Goal: Navigation & Orientation: Find specific page/section

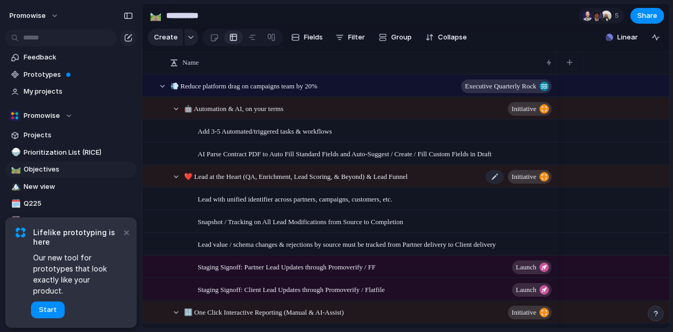
click at [229, 182] on span "❤️ Lead at the Heart (QA, Enrichment, Lead Scoring, & Beyond) & Lead Funnel" at bounding box center [295, 176] width 223 height 12
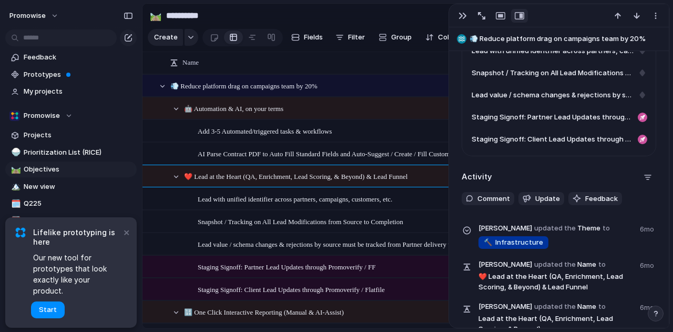
scroll to position [526, 0]
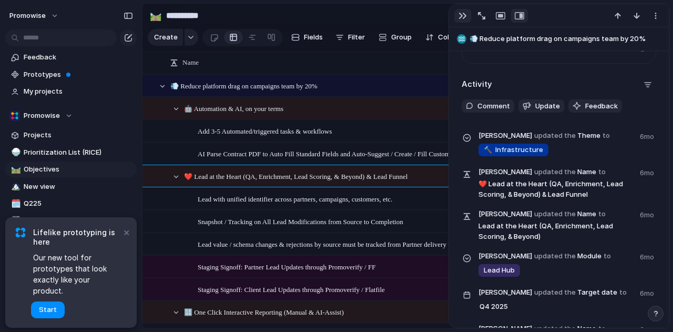
click at [457, 11] on button "button" at bounding box center [462, 16] width 17 height 14
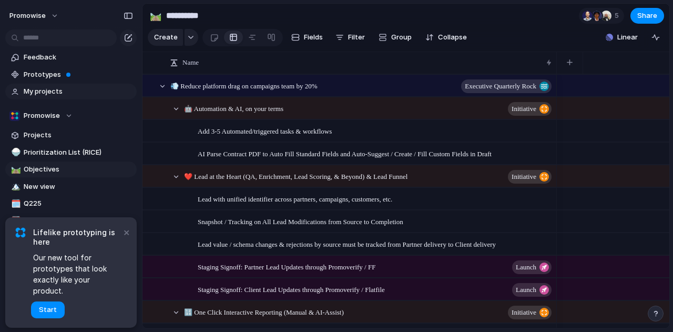
click at [41, 94] on span "My projects" at bounding box center [78, 91] width 109 height 11
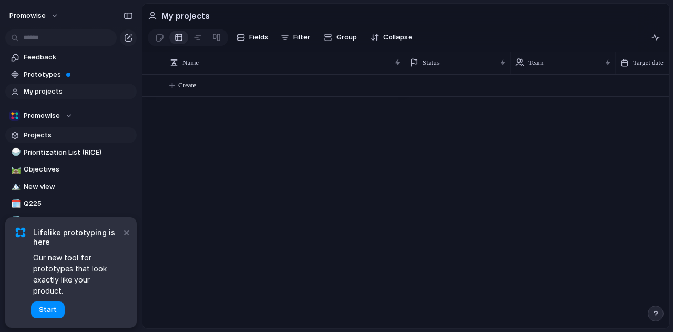
click at [44, 136] on span "Projects" at bounding box center [78, 135] width 109 height 11
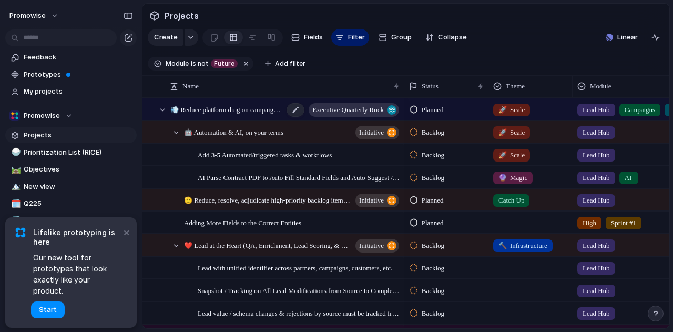
click at [211, 115] on span "💨 Reduce platform drag on campaigns team by 20%" at bounding box center [226, 109] width 113 height 12
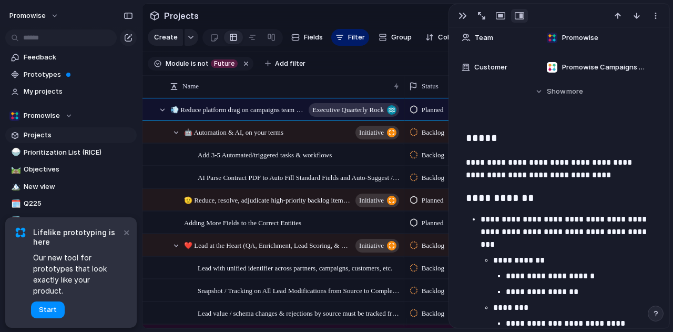
scroll to position [526, 0]
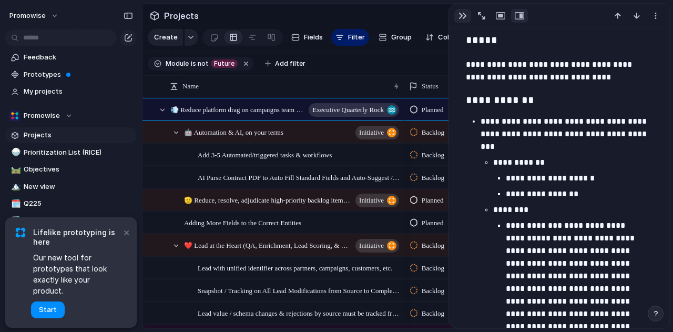
click at [455, 13] on button "button" at bounding box center [462, 16] width 17 height 14
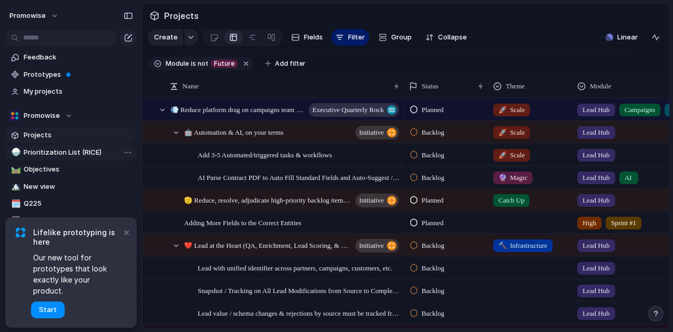
click at [90, 152] on span "Prioritization List (RICE)" at bounding box center [78, 152] width 109 height 11
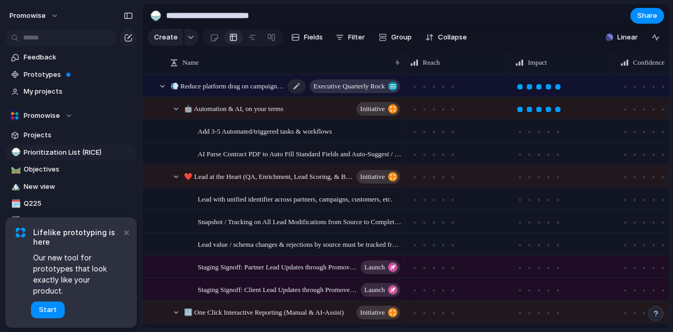
click at [242, 88] on span "💨 Reduce platform drag on campaigns team by 20%" at bounding box center [227, 85] width 114 height 12
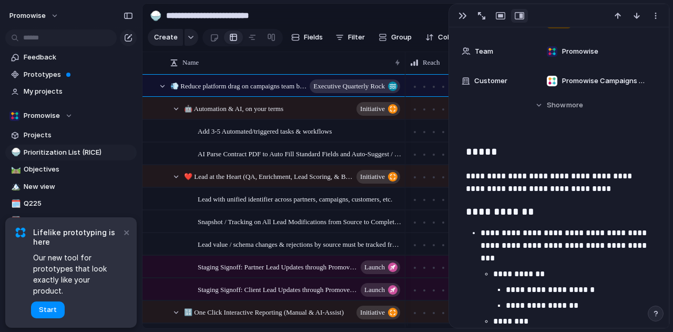
scroll to position [736, 0]
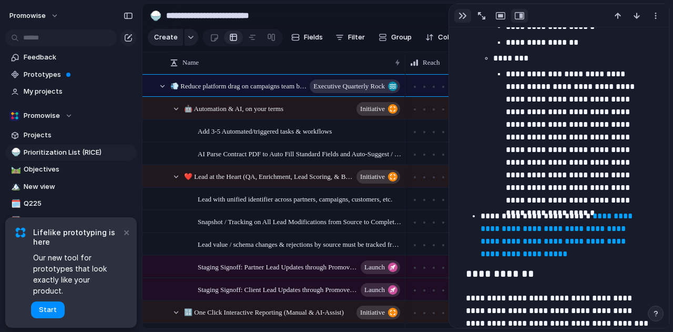
click at [463, 14] on div "button" at bounding box center [463, 16] width 8 height 8
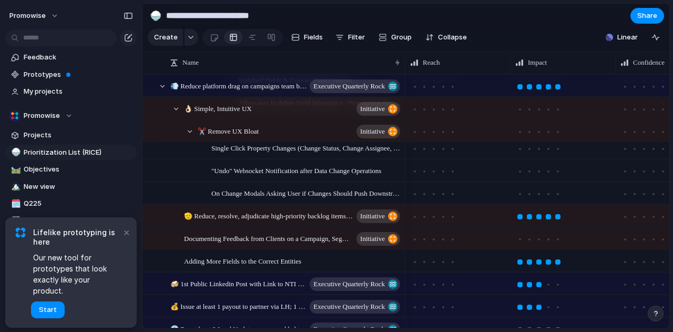
scroll to position [736, 0]
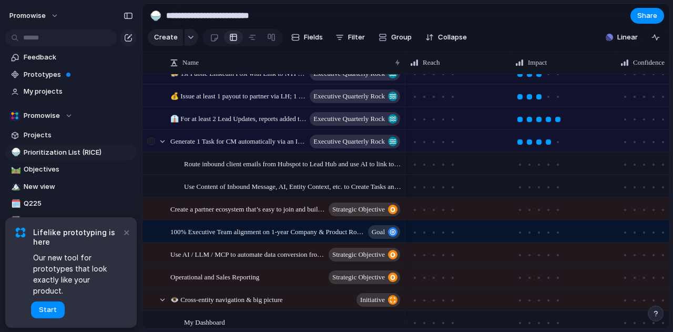
click at [166, 152] on div at bounding box center [157, 141] width 28 height 22
click at [180, 147] on span "Generate 1 Task for CM automatically via an Inbound Client Email Change Order u…" at bounding box center [227, 141] width 114 height 12
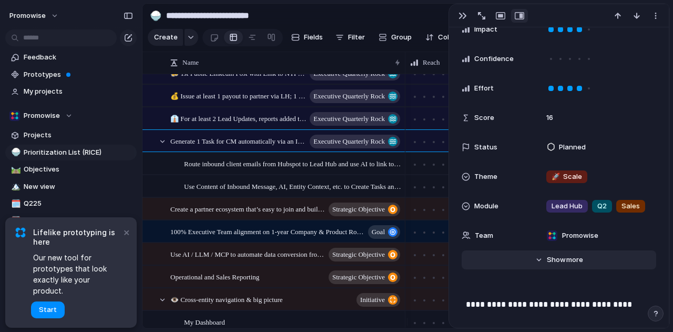
scroll to position [263, 0]
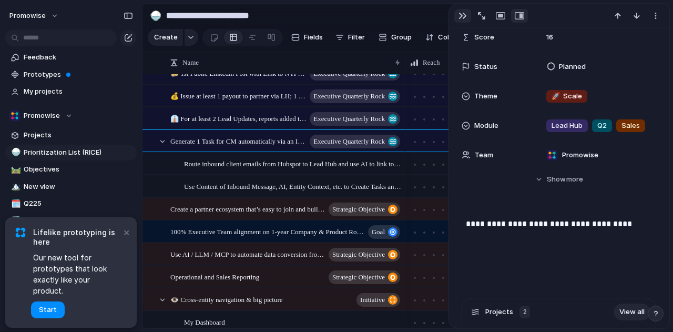
click at [463, 14] on div "button" at bounding box center [463, 16] width 8 height 8
